Goal: Find specific page/section: Find specific page/section

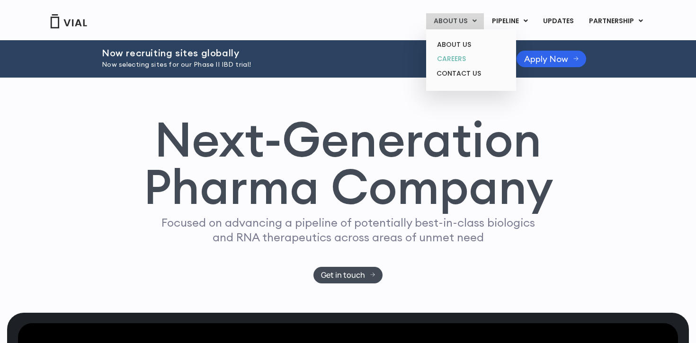
click at [454, 61] on link "CAREERS" at bounding box center [470, 59] width 83 height 15
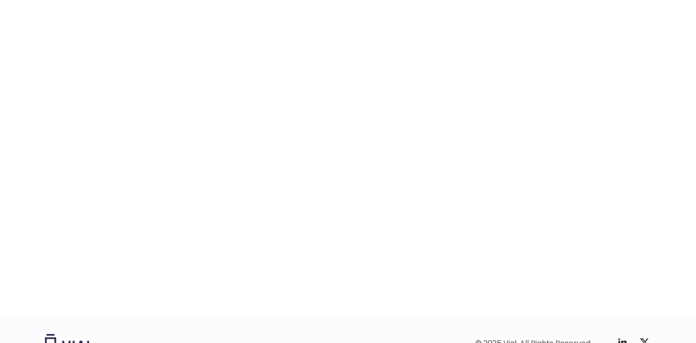
scroll to position [1440, 0]
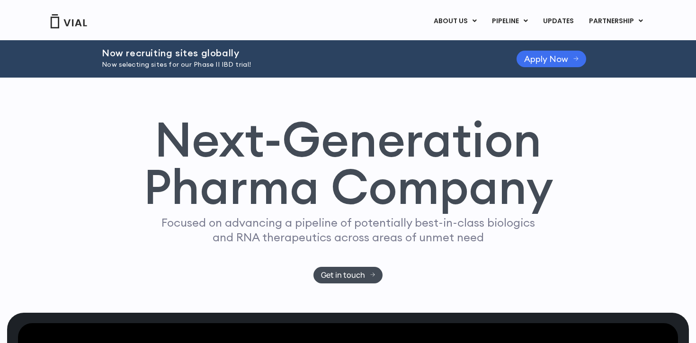
click at [564, 55] on span "Apply Now" at bounding box center [546, 58] width 44 height 7
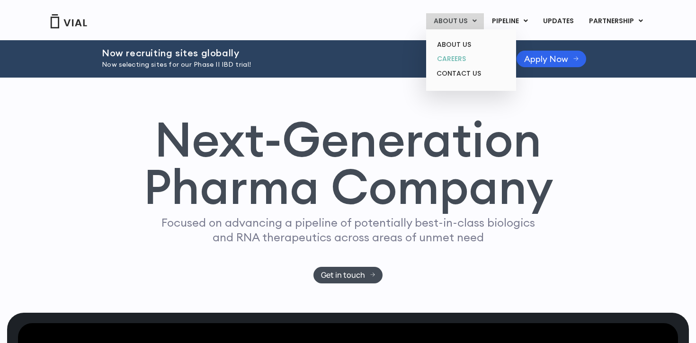
click at [462, 55] on link "CAREERS" at bounding box center [470, 59] width 83 height 15
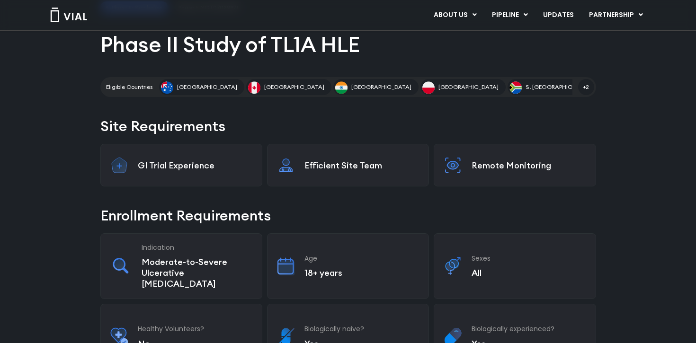
scroll to position [127, 0]
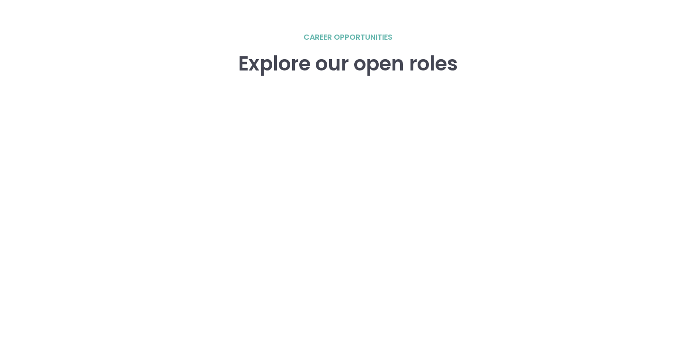
scroll to position [1337, 0]
